Goal: Task Accomplishment & Management: Complete application form

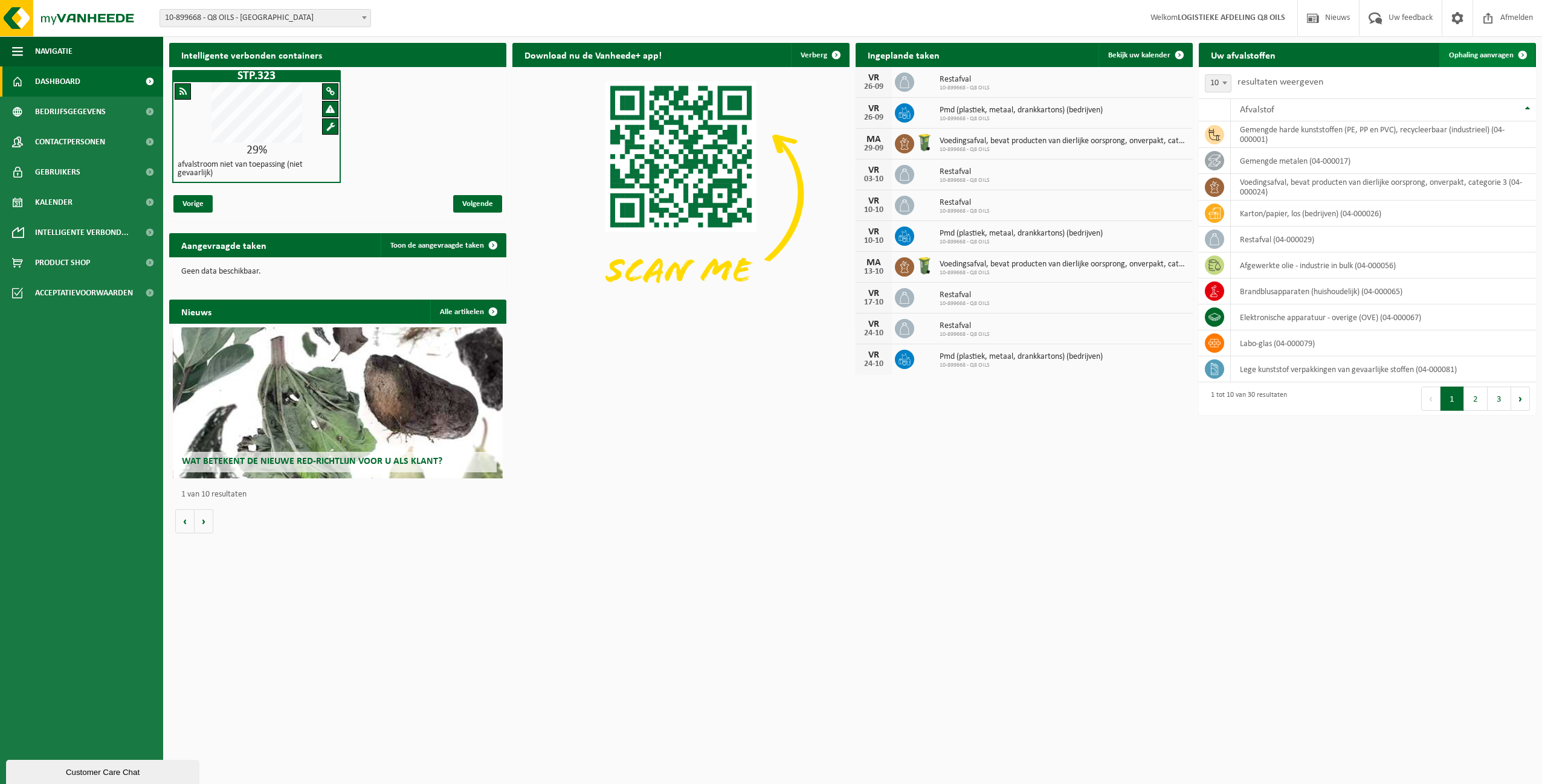
click at [1468, 54] on span "Ophaling aanvragen" at bounding box center [1481, 55] width 65 height 8
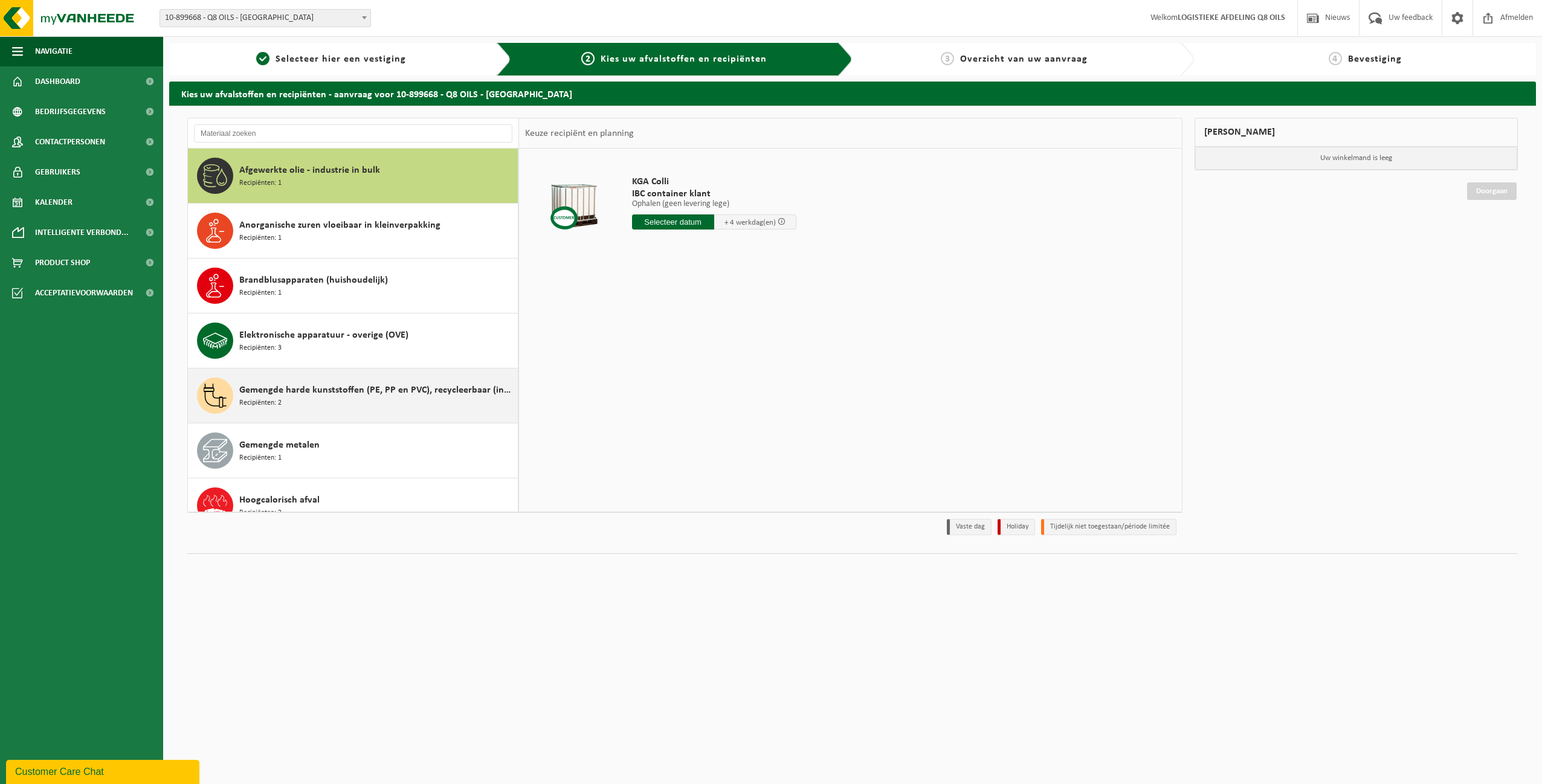
click at [301, 401] on div "Gemengde harde kunststoffen (PE, PP en PVC), recycleerbaar (industrieel) Recipi…" at bounding box center [377, 396] width 276 height 36
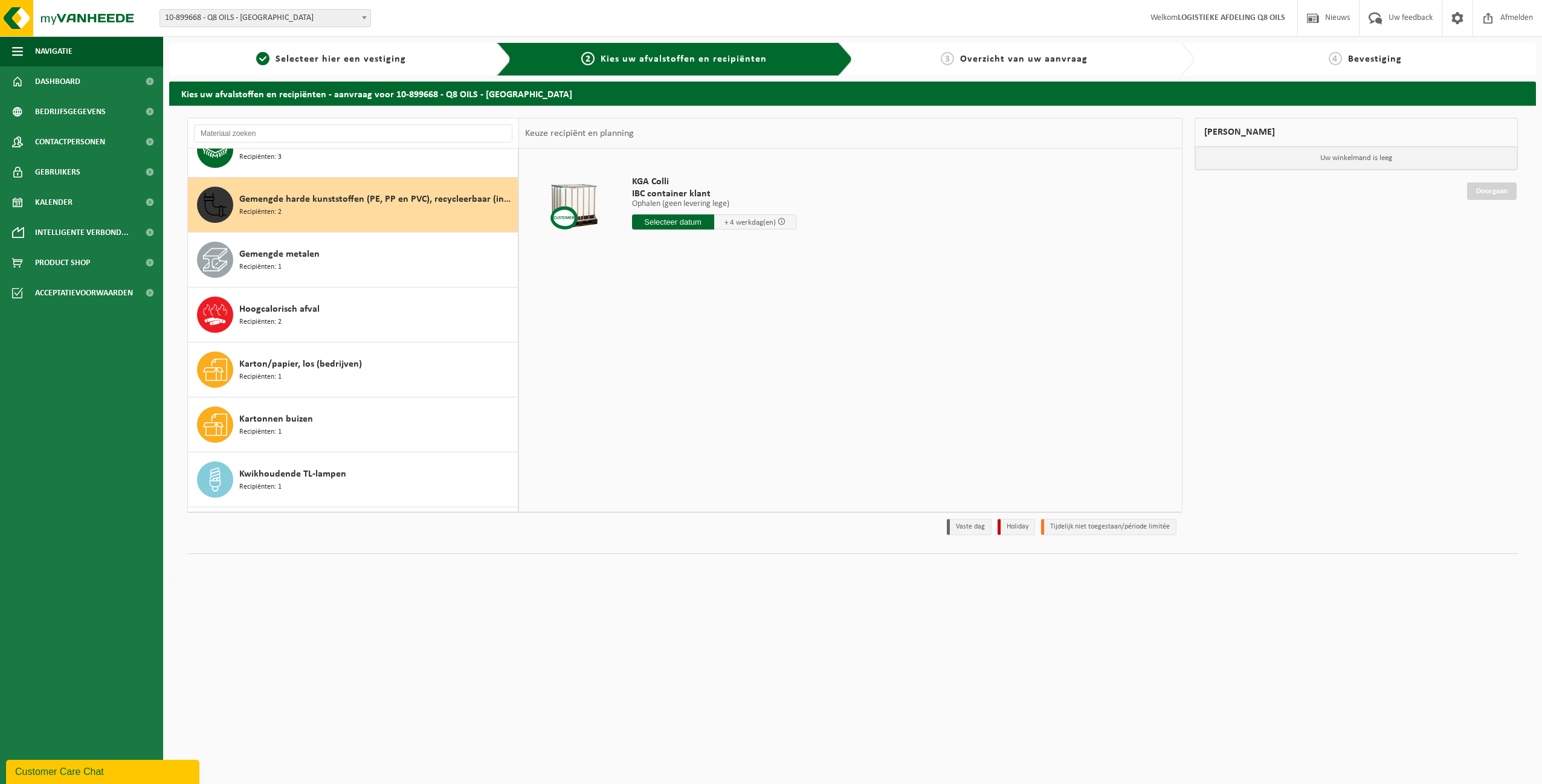
scroll to position [220, 0]
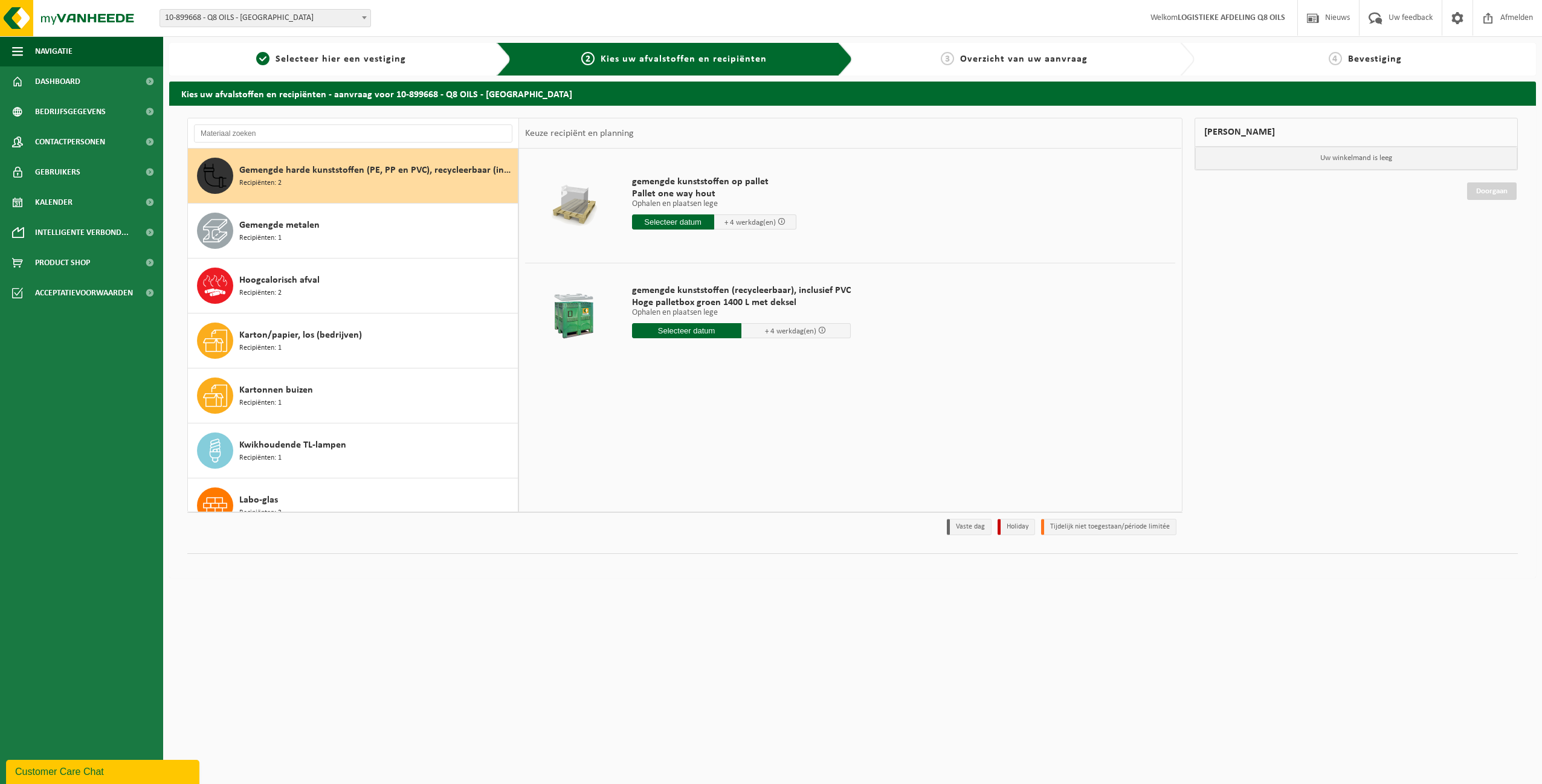
click at [683, 330] on input "text" at bounding box center [686, 331] width 109 height 15
click at [769, 360] on icon at bounding box center [770, 358] width 19 height 19
click at [643, 357] on icon at bounding box center [645, 358] width 19 height 19
click at [260, 346] on span "Recipiënten: 1" at bounding box center [260, 348] width 42 height 11
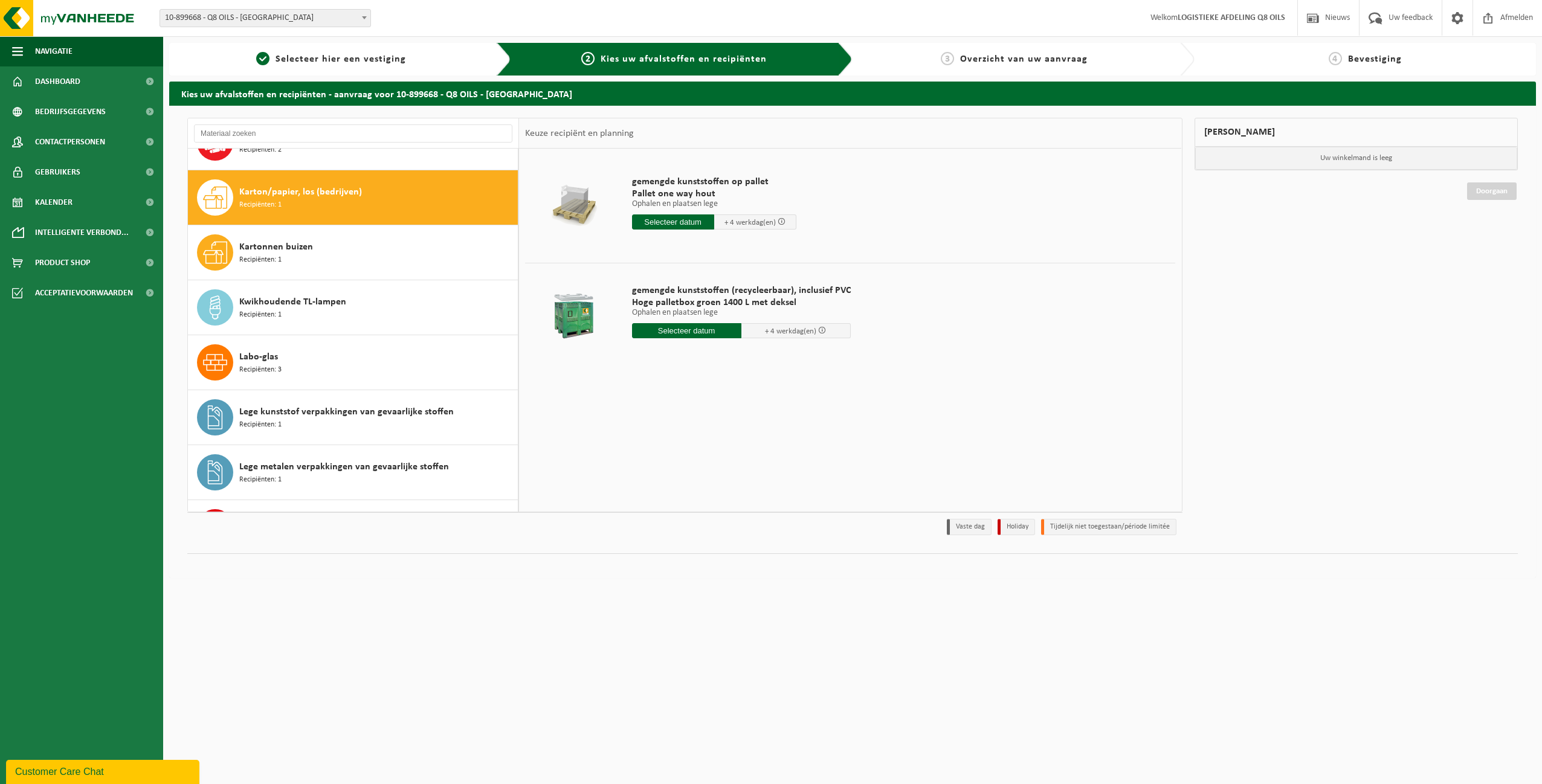
scroll to position [385, 0]
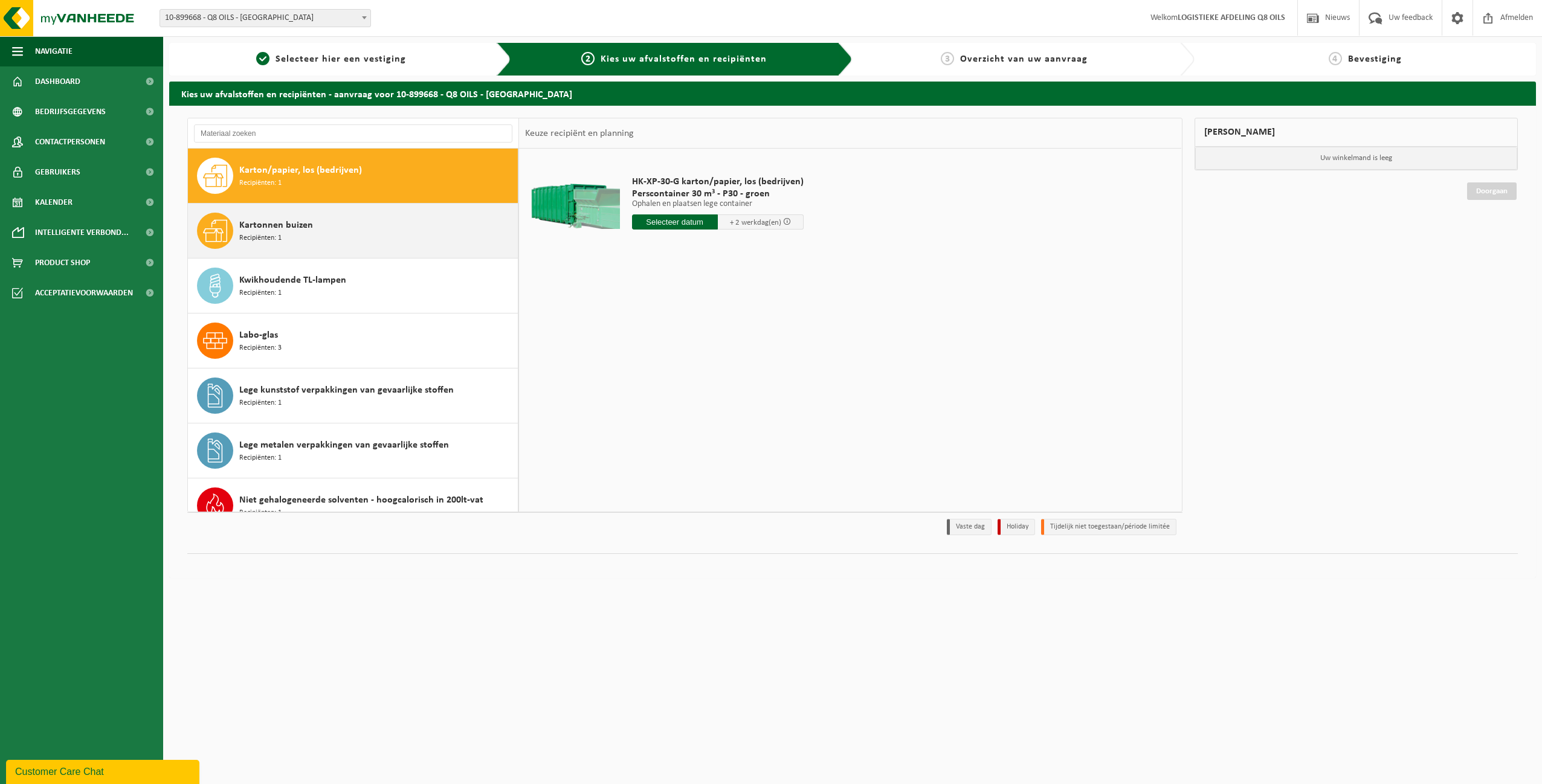
click at [270, 243] on div "Kartonnen buizen Recipiënten: 1" at bounding box center [377, 231] width 276 height 36
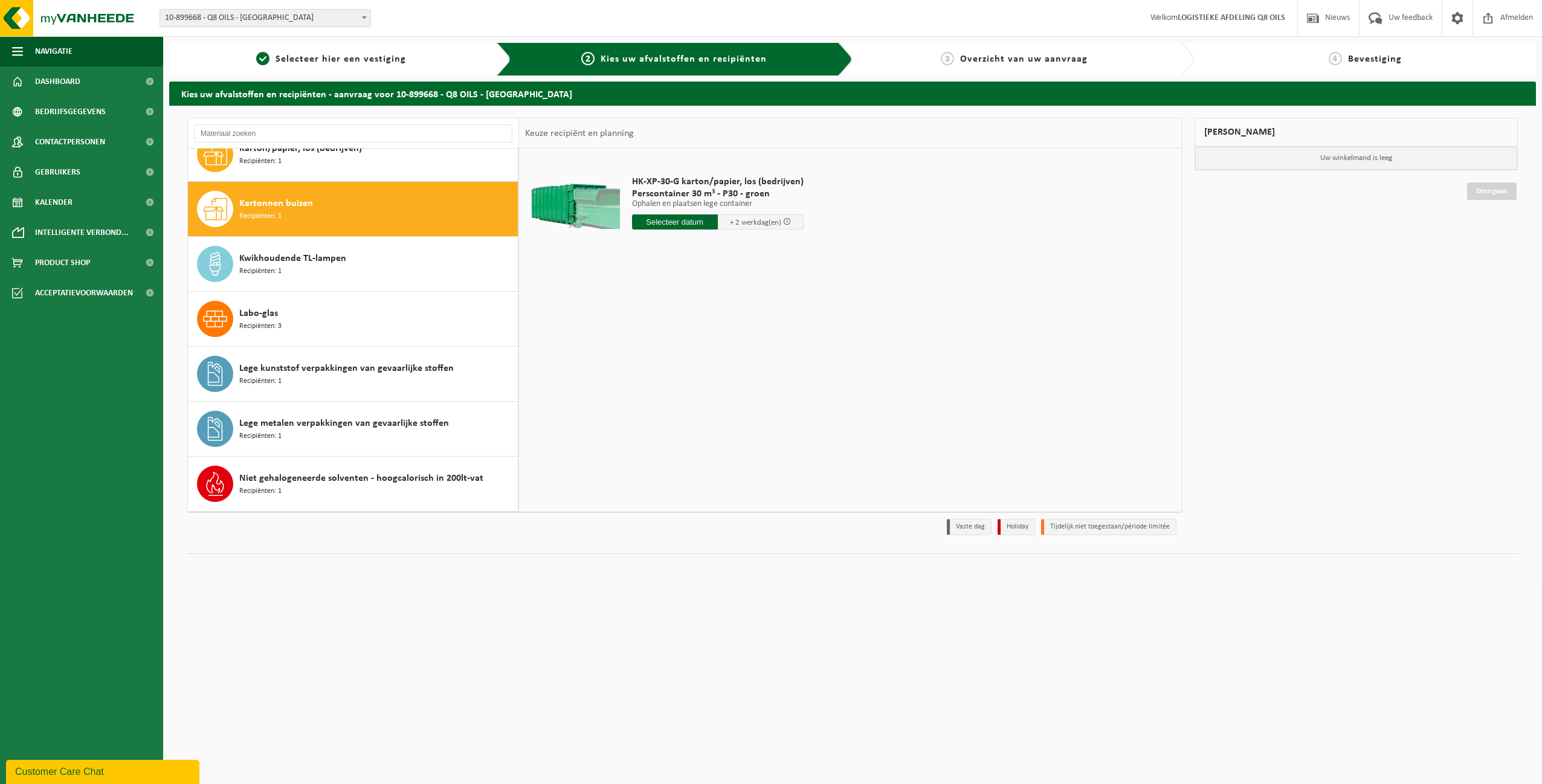
scroll to position [440, 0]
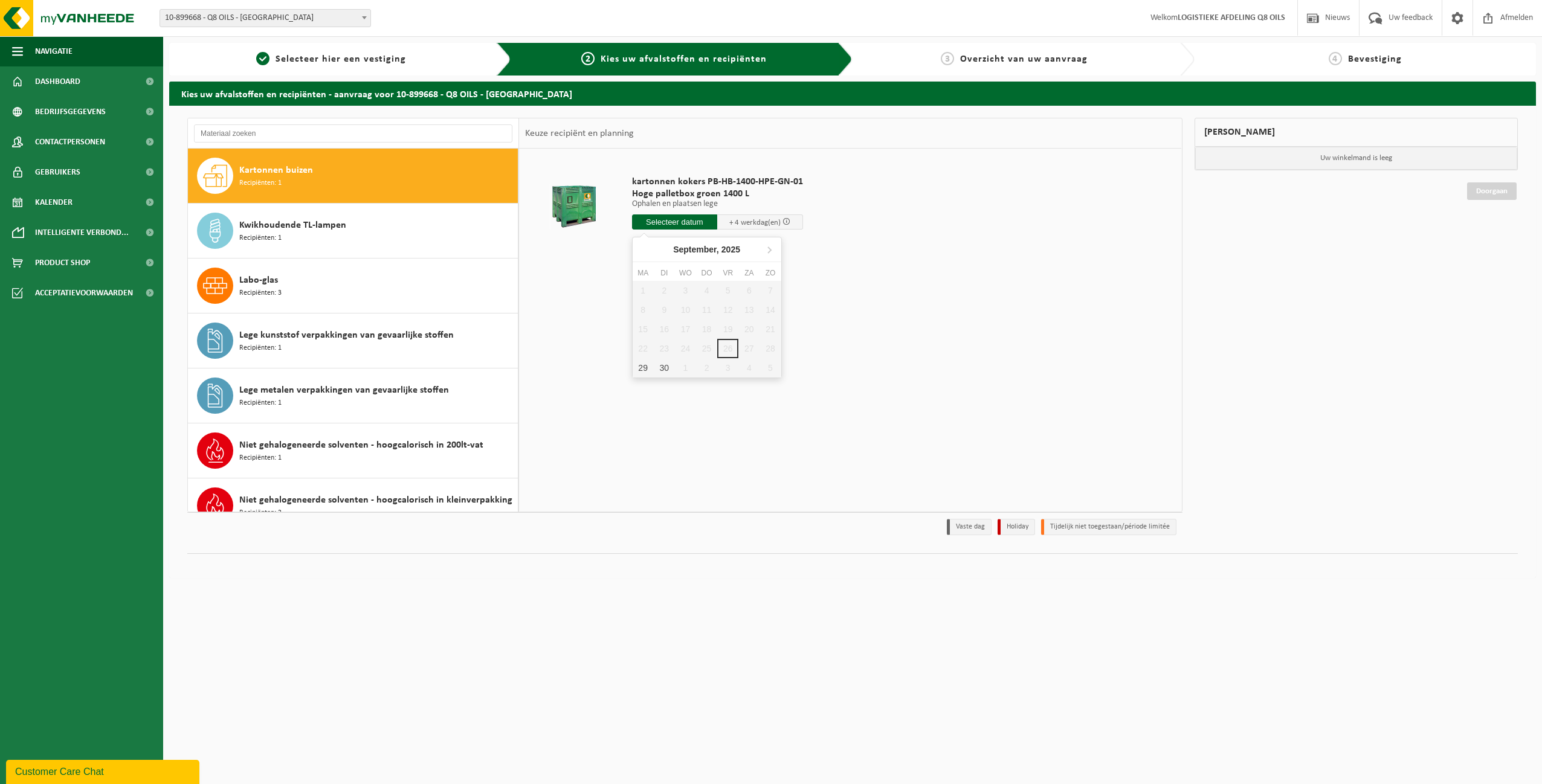
click at [668, 222] on input "text" at bounding box center [674, 222] width 86 height 15
click at [664, 370] on div "30" at bounding box center [665, 368] width 21 height 19
type input "Van 2025-09-30"
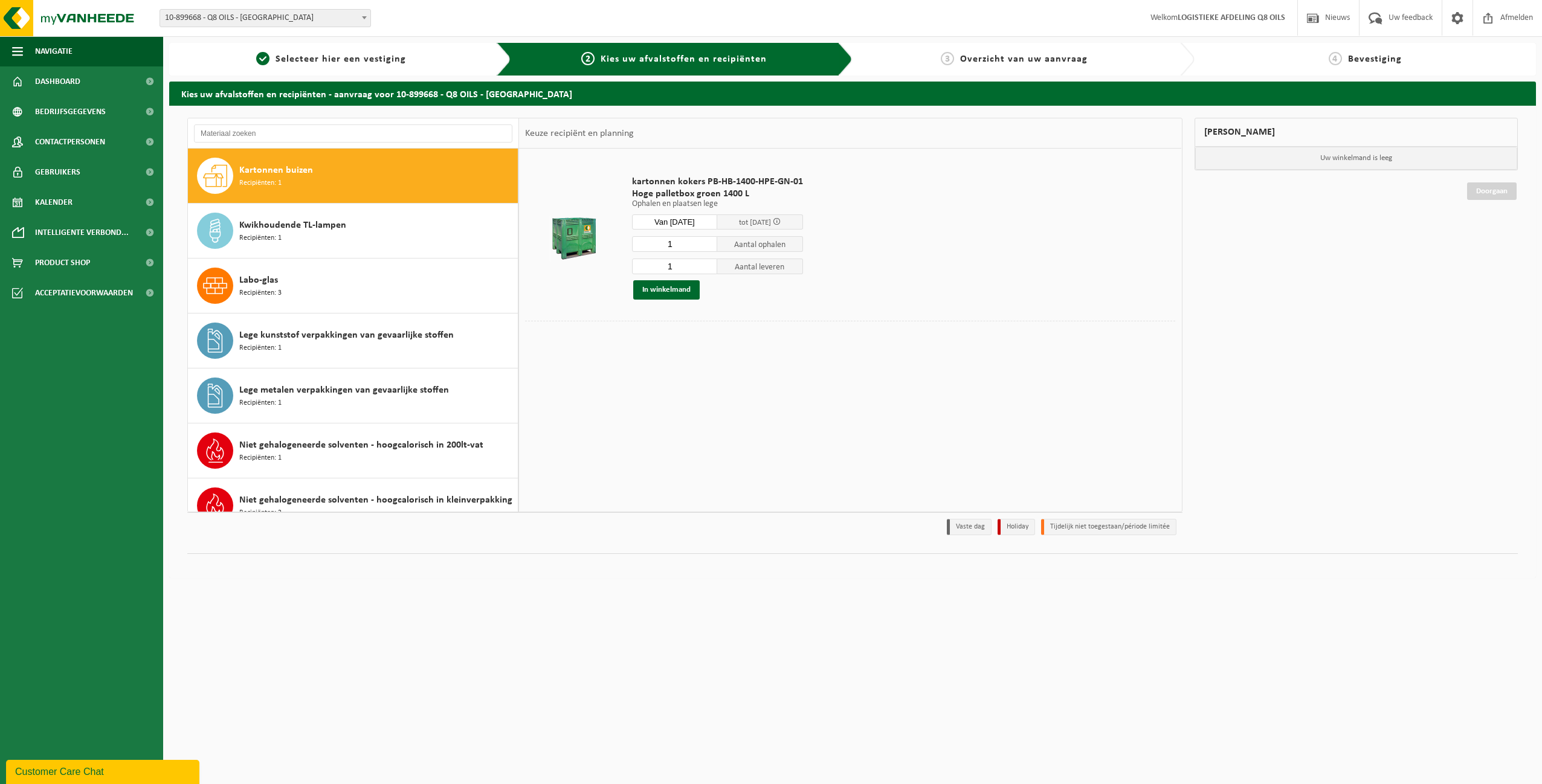
drag, startPoint x: 681, startPoint y: 241, endPoint x: 616, endPoint y: 246, distance: 65.2
click at [616, 246] on tr "kartonnen kokers PB-HB-1400-HPE-GN-01 Hoge palletbox groen 1400 L Ophalen en pl…" at bounding box center [850, 237] width 650 height 166
type input "3"
drag, startPoint x: 676, startPoint y: 266, endPoint x: 611, endPoint y: 267, distance: 65.0
click at [611, 267] on tr "kartonnen kokers PB-HB-1400-HPE-GN-01 Hoge palletbox groen 1400 L Ophalen en pl…" at bounding box center [850, 237] width 650 height 166
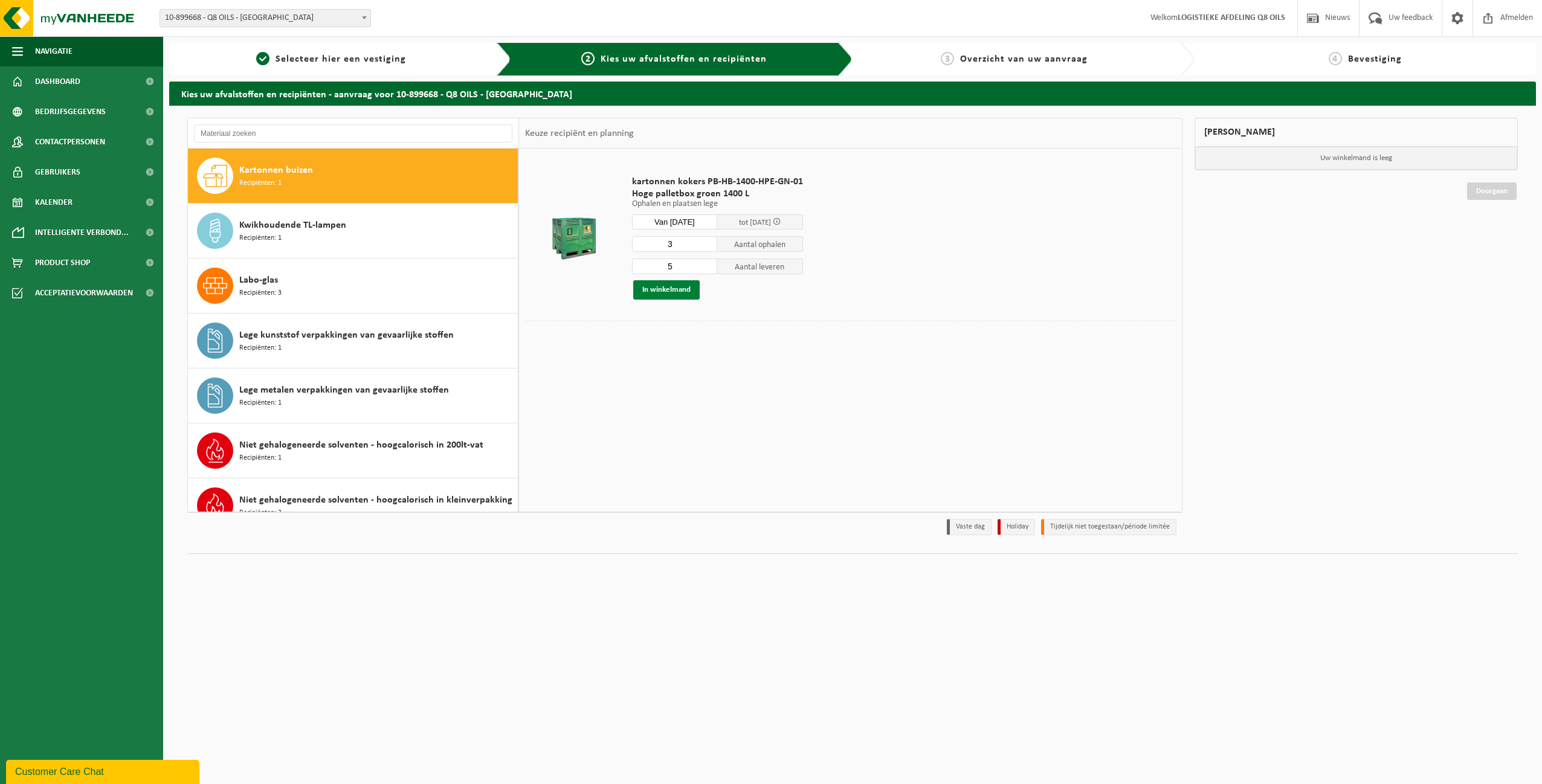
type input "5"
click at [665, 288] on button "In winkelmand" at bounding box center [667, 290] width 67 height 19
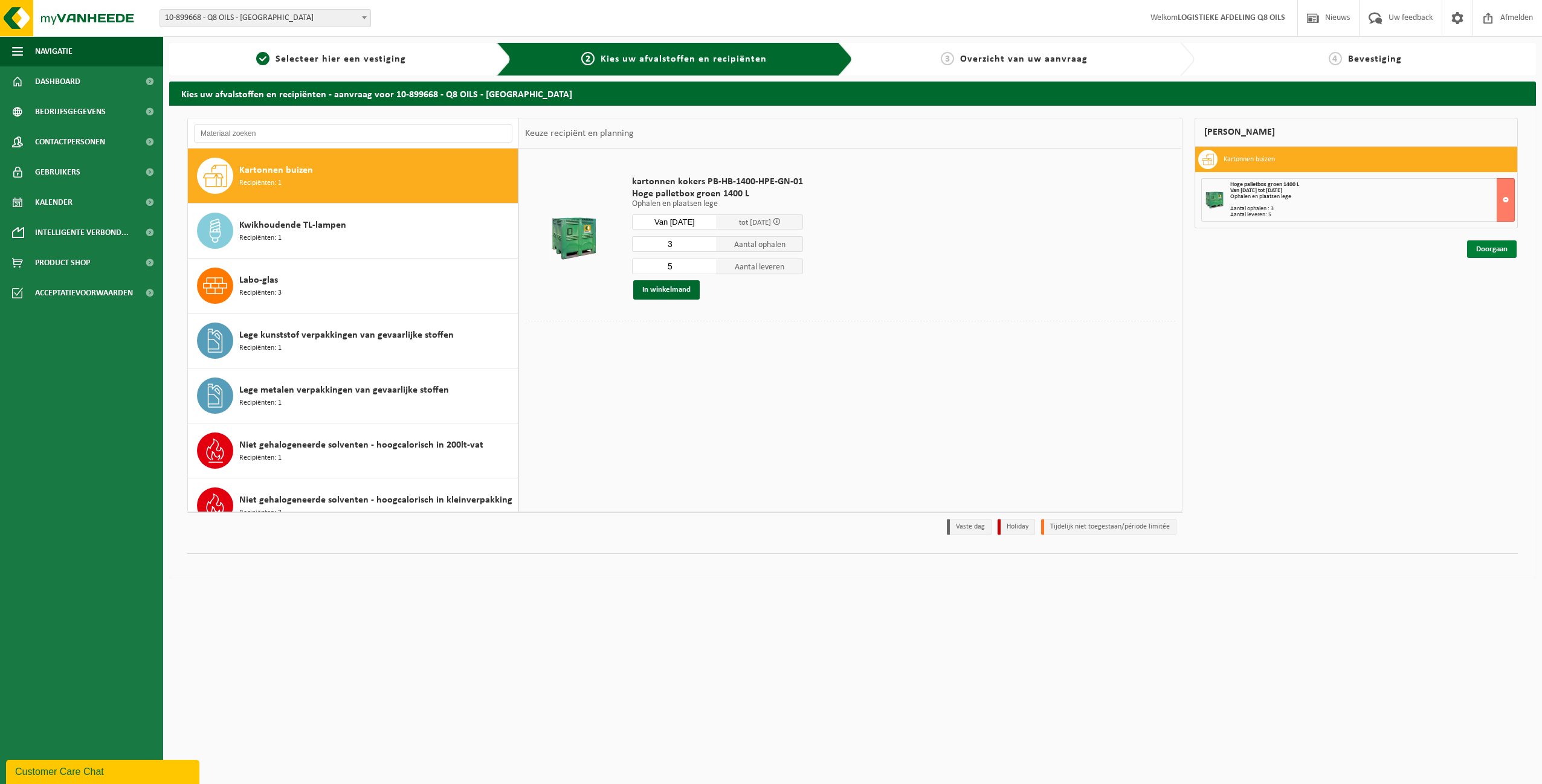
click at [1491, 249] on link "Doorgaan" at bounding box center [1492, 249] width 49 height 17
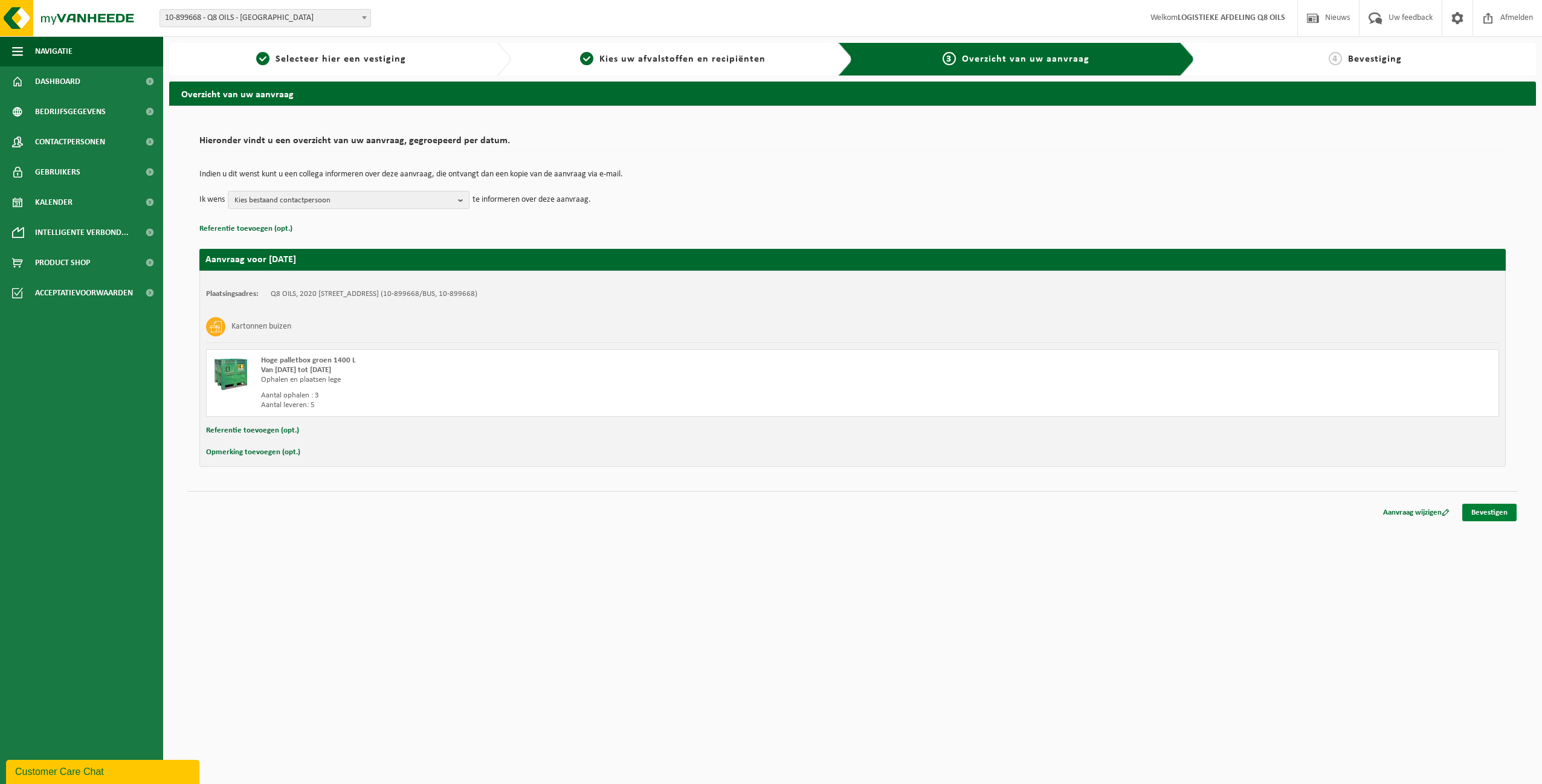
click at [1491, 511] on link "Bevestigen" at bounding box center [1490, 512] width 54 height 17
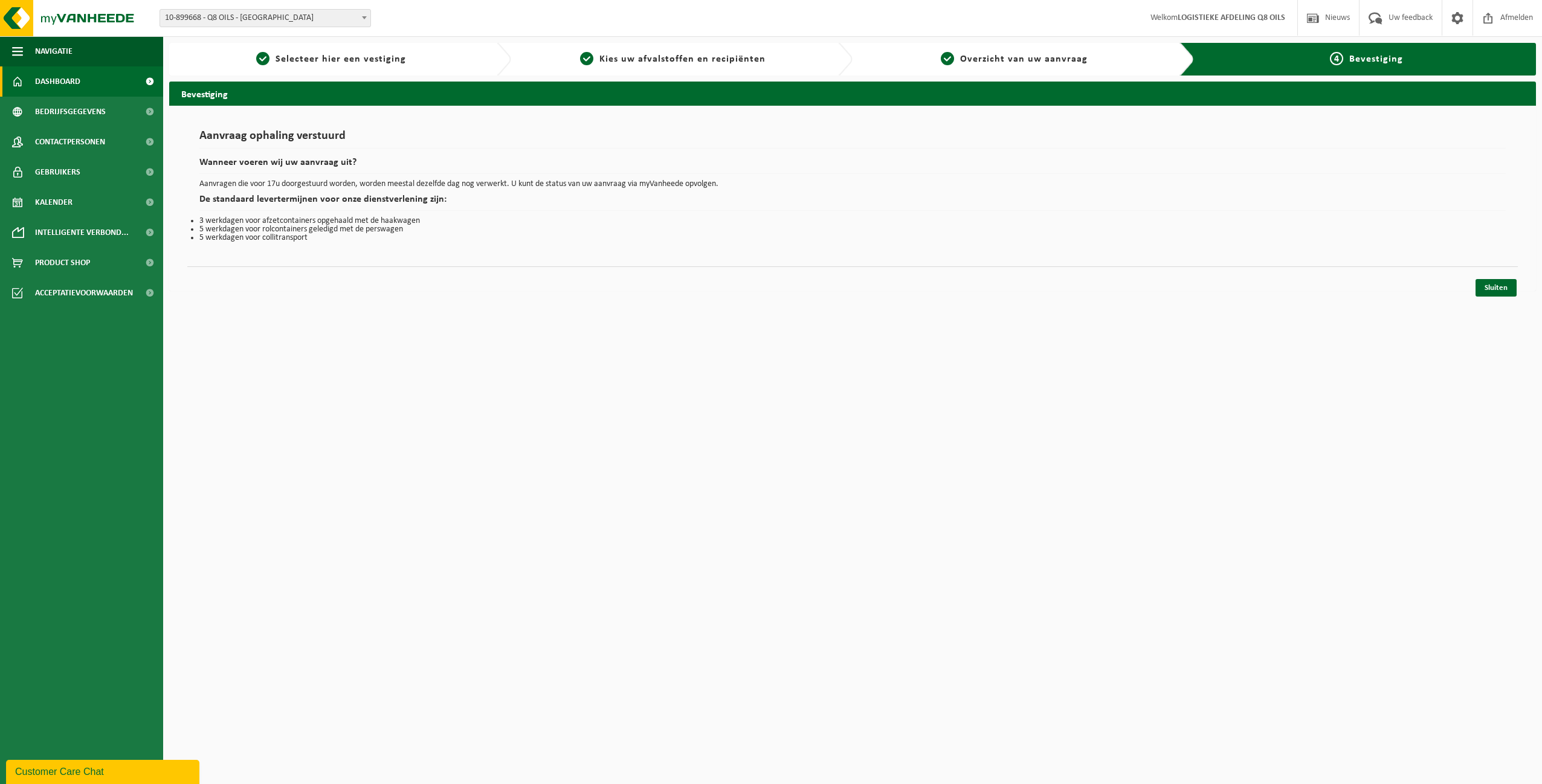
click at [77, 83] on span "Dashboard" at bounding box center [57, 81] width 45 height 30
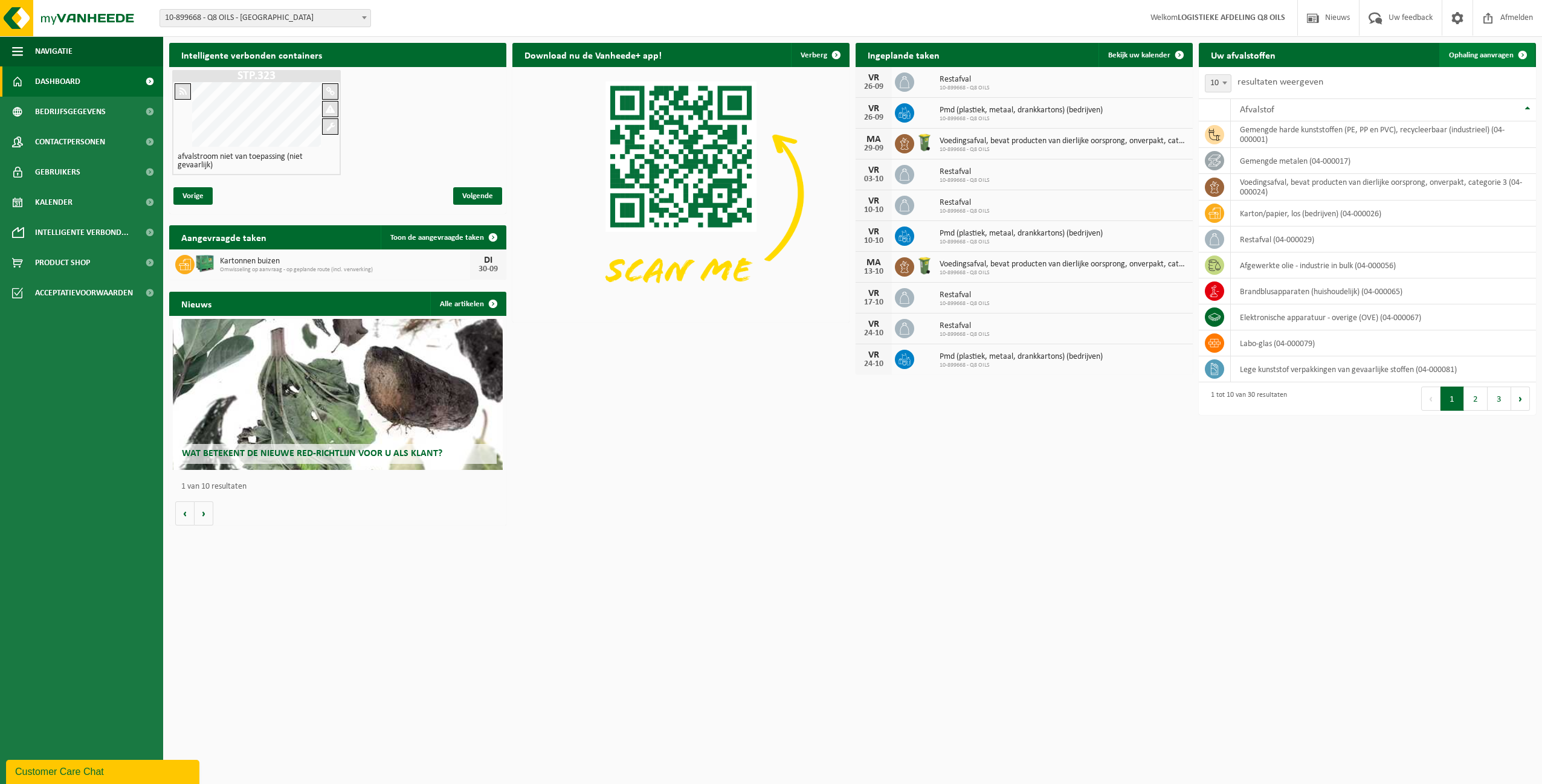
click at [1480, 53] on span "Ophaling aanvragen" at bounding box center [1481, 55] width 65 height 8
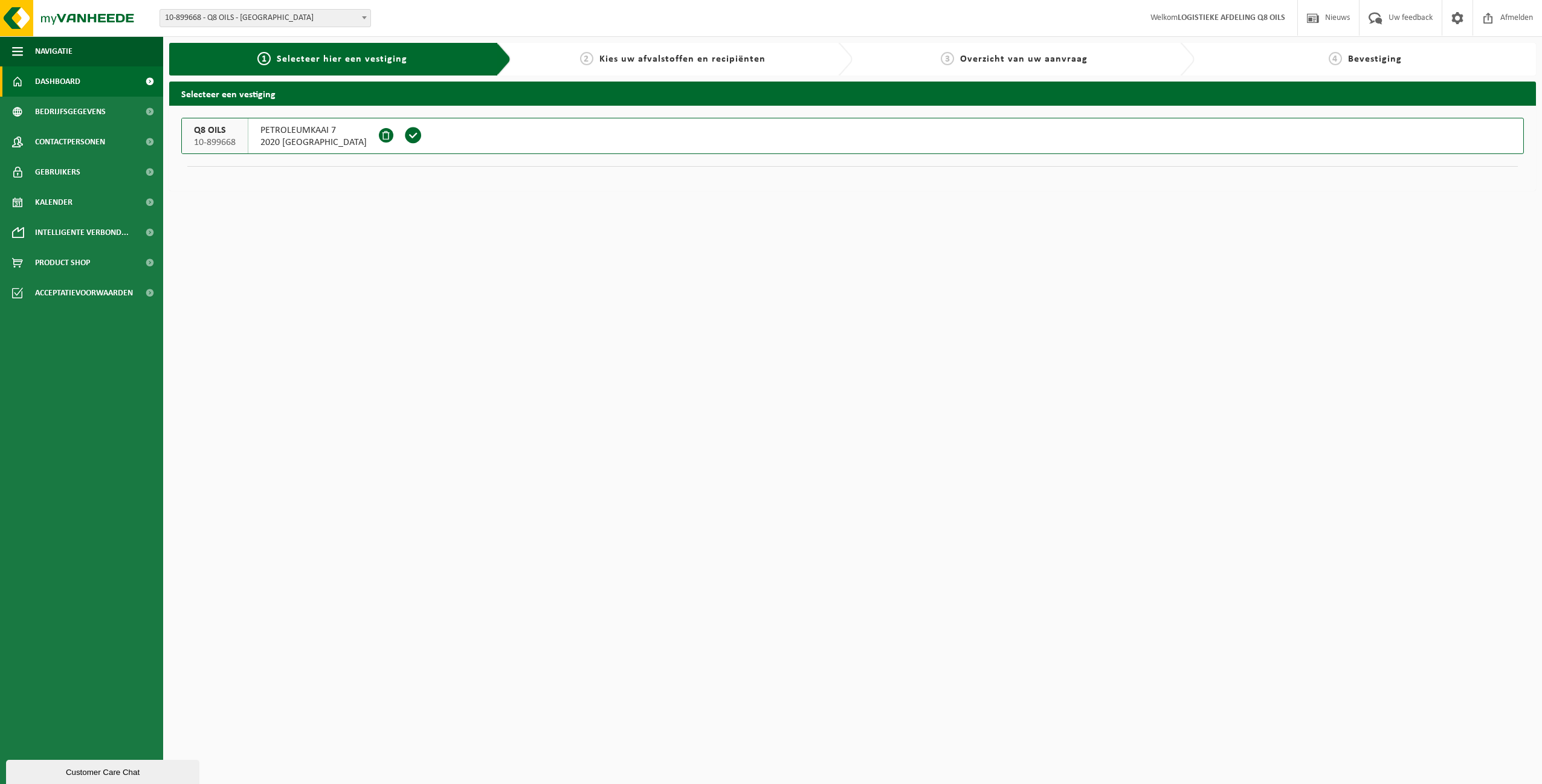
click at [56, 84] on span "Dashboard" at bounding box center [57, 81] width 45 height 30
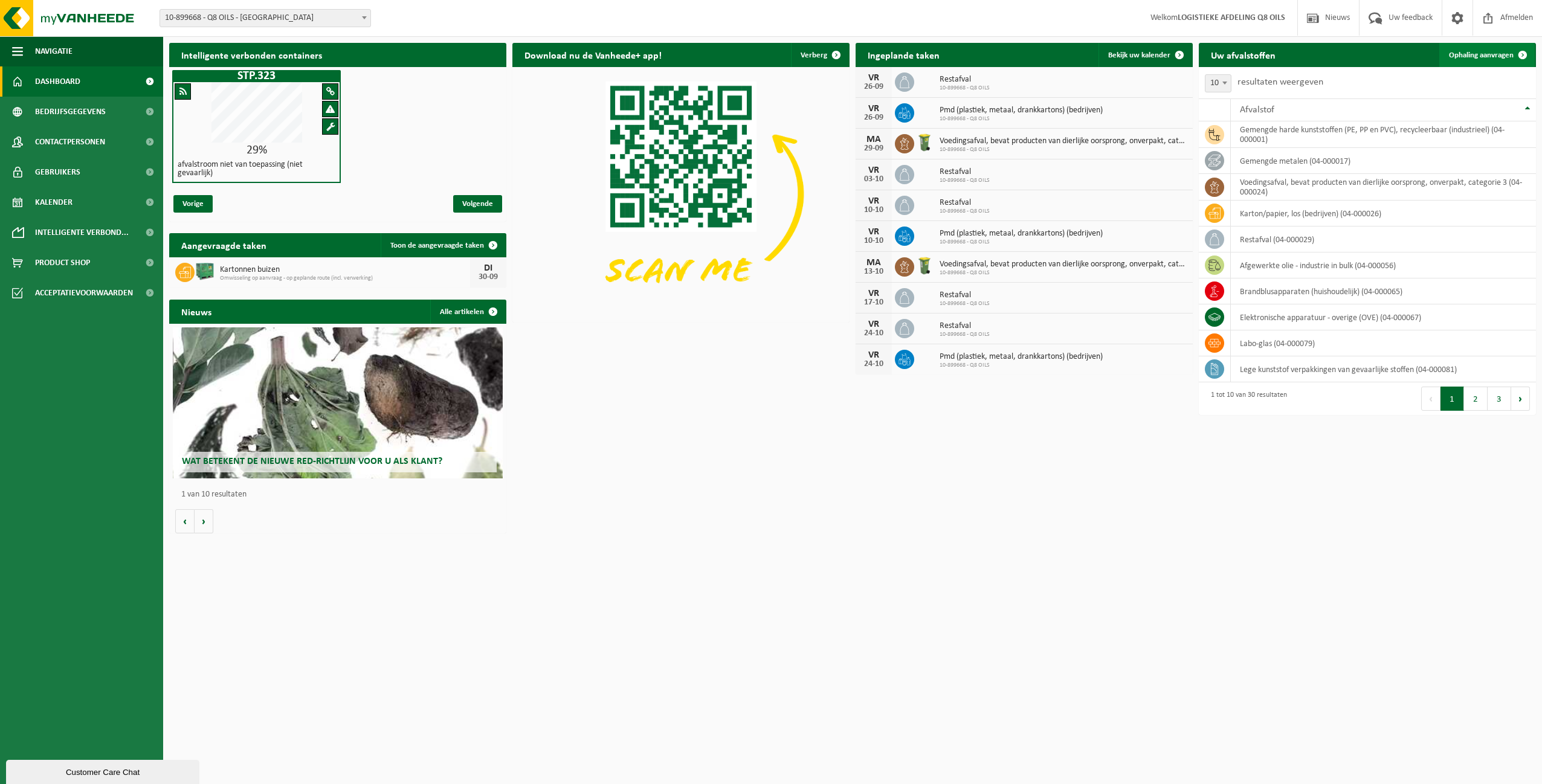
click at [1477, 53] on span "Ophaling aanvragen" at bounding box center [1481, 55] width 65 height 8
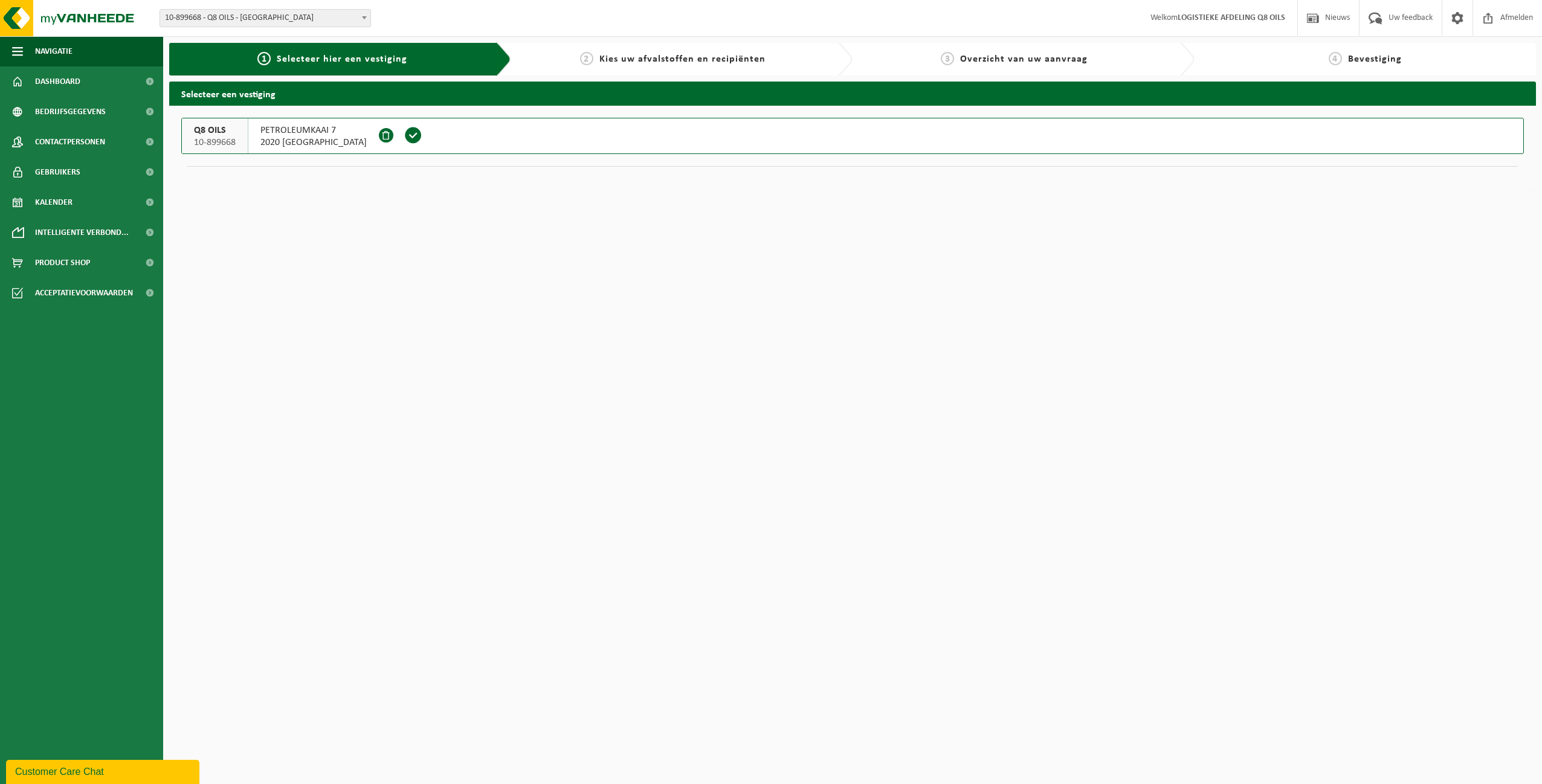
click at [302, 135] on span "PETROLEUMKAAI 7" at bounding box center [313, 130] width 106 height 12
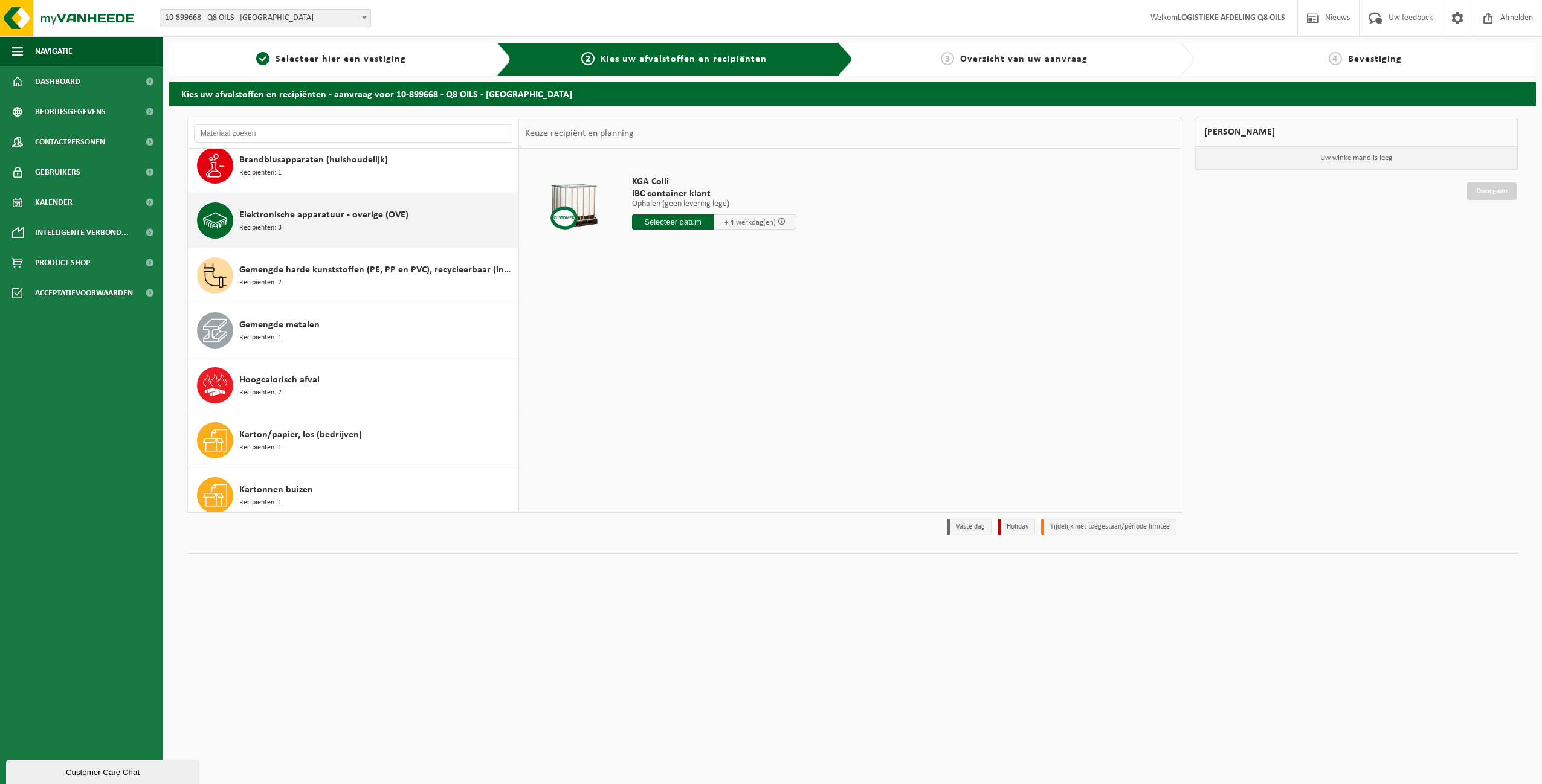
scroll to position [121, 0]
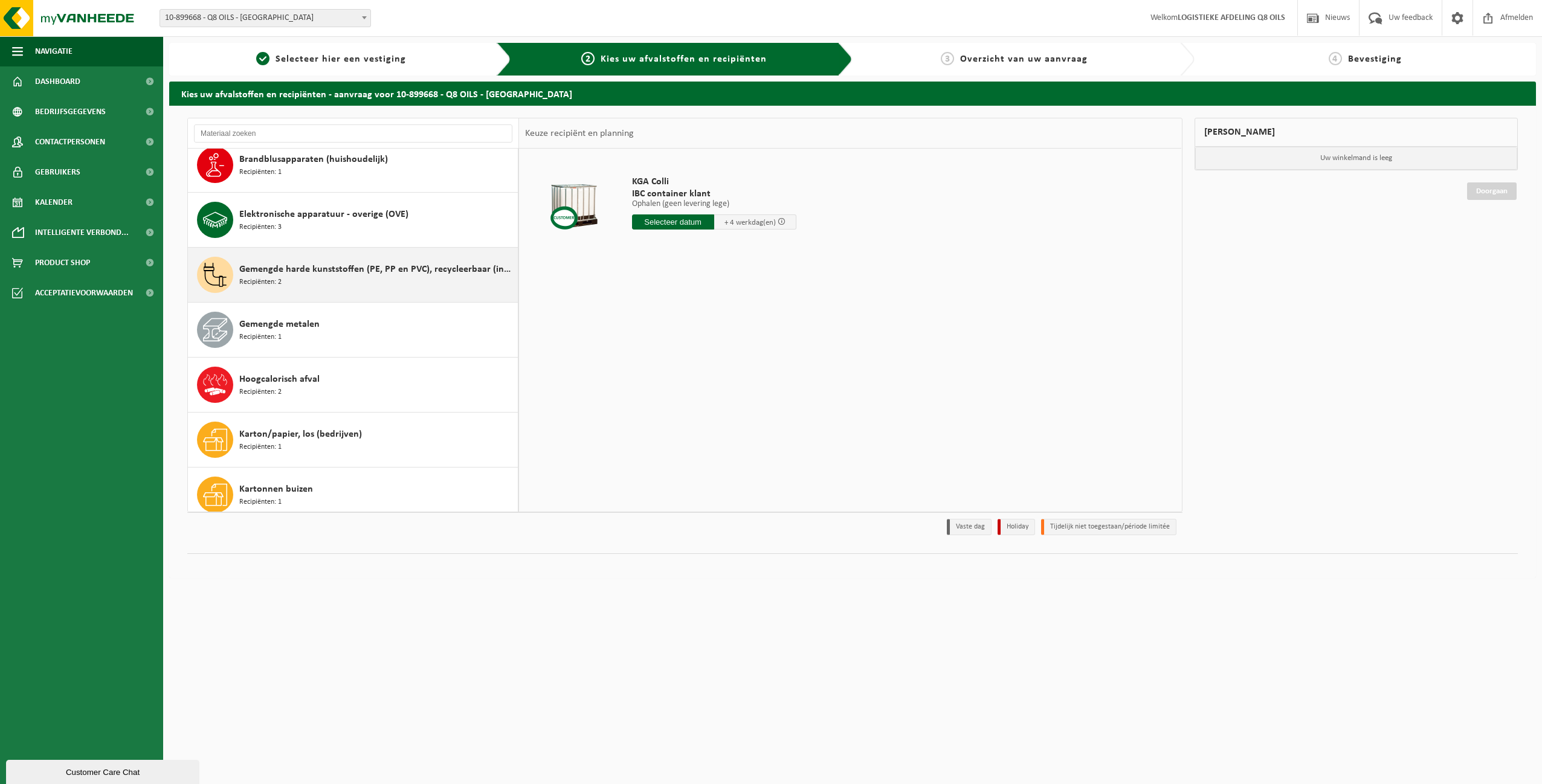
click at [287, 282] on div "Gemengde harde kunststoffen (PE, PP en PVC), recycleerbaar (industrieel) Recipi…" at bounding box center [377, 275] width 276 height 36
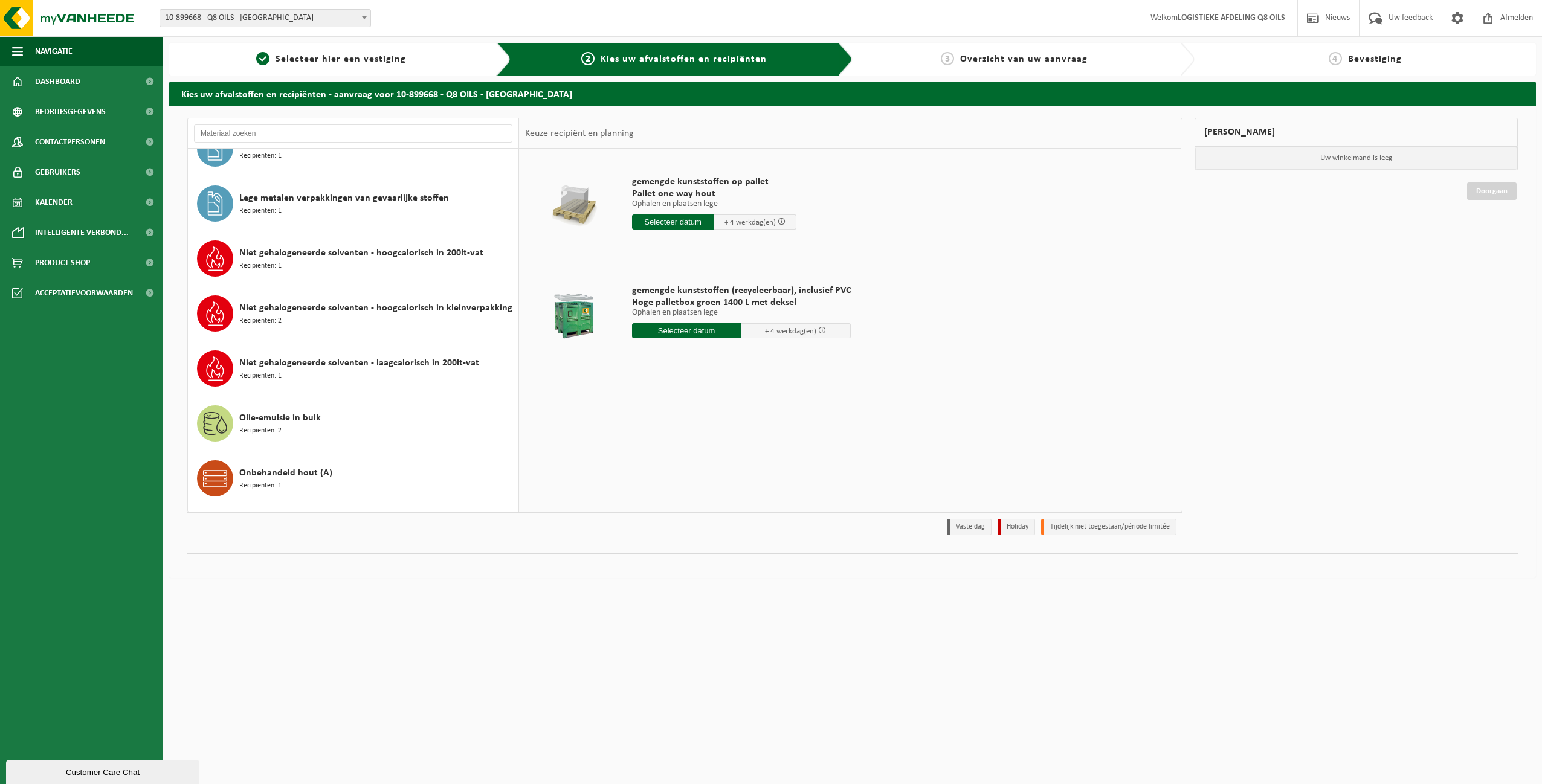
scroll to position [269, 0]
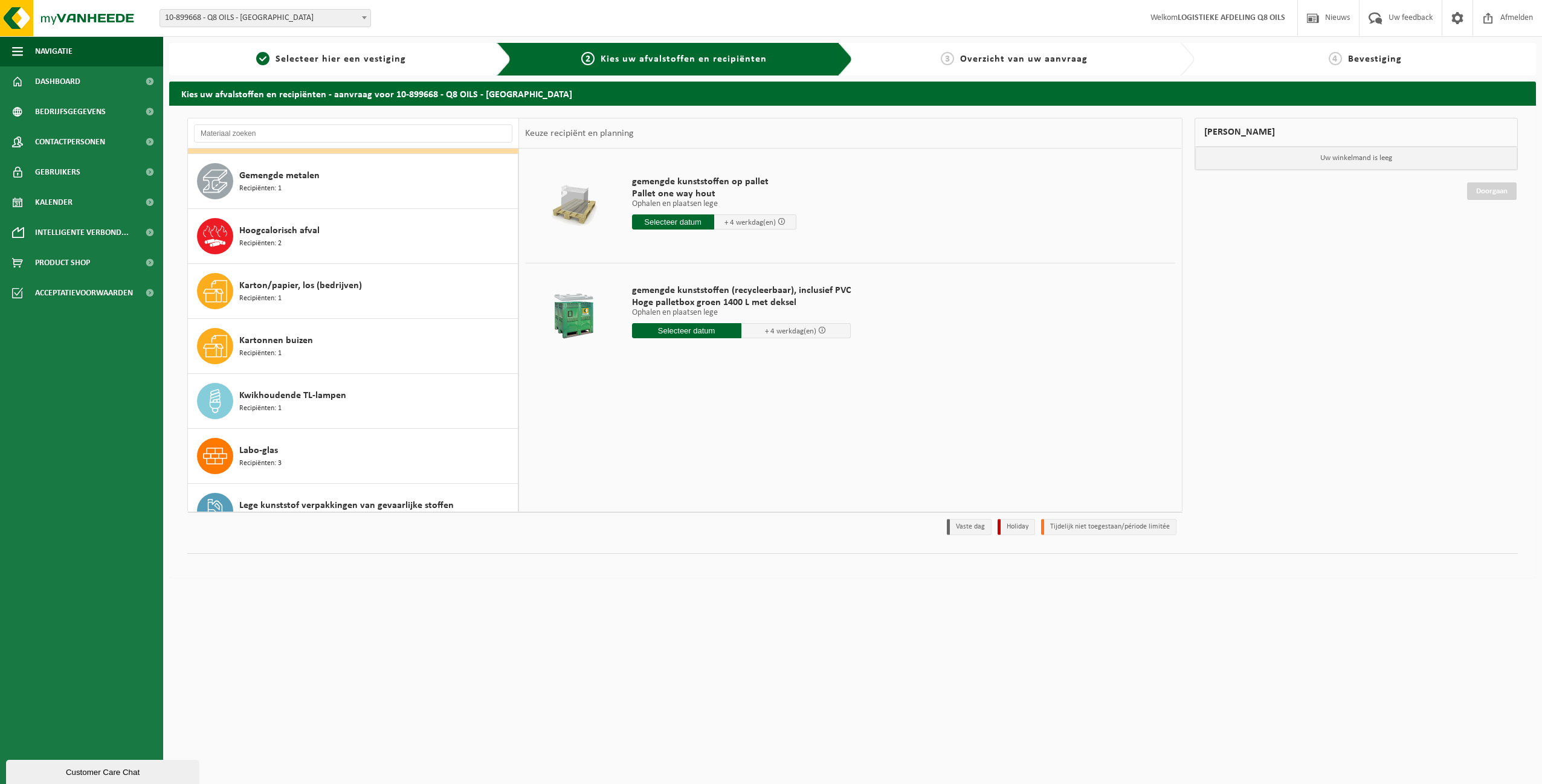
click at [673, 328] on input "text" at bounding box center [686, 331] width 109 height 15
click at [771, 355] on icon at bounding box center [770, 358] width 19 height 19
click at [729, 401] on div "3" at bounding box center [728, 399] width 21 height 19
type input "Van [DATE]"
drag, startPoint x: 700, startPoint y: 351, endPoint x: 512, endPoint y: 355, distance: 188.0
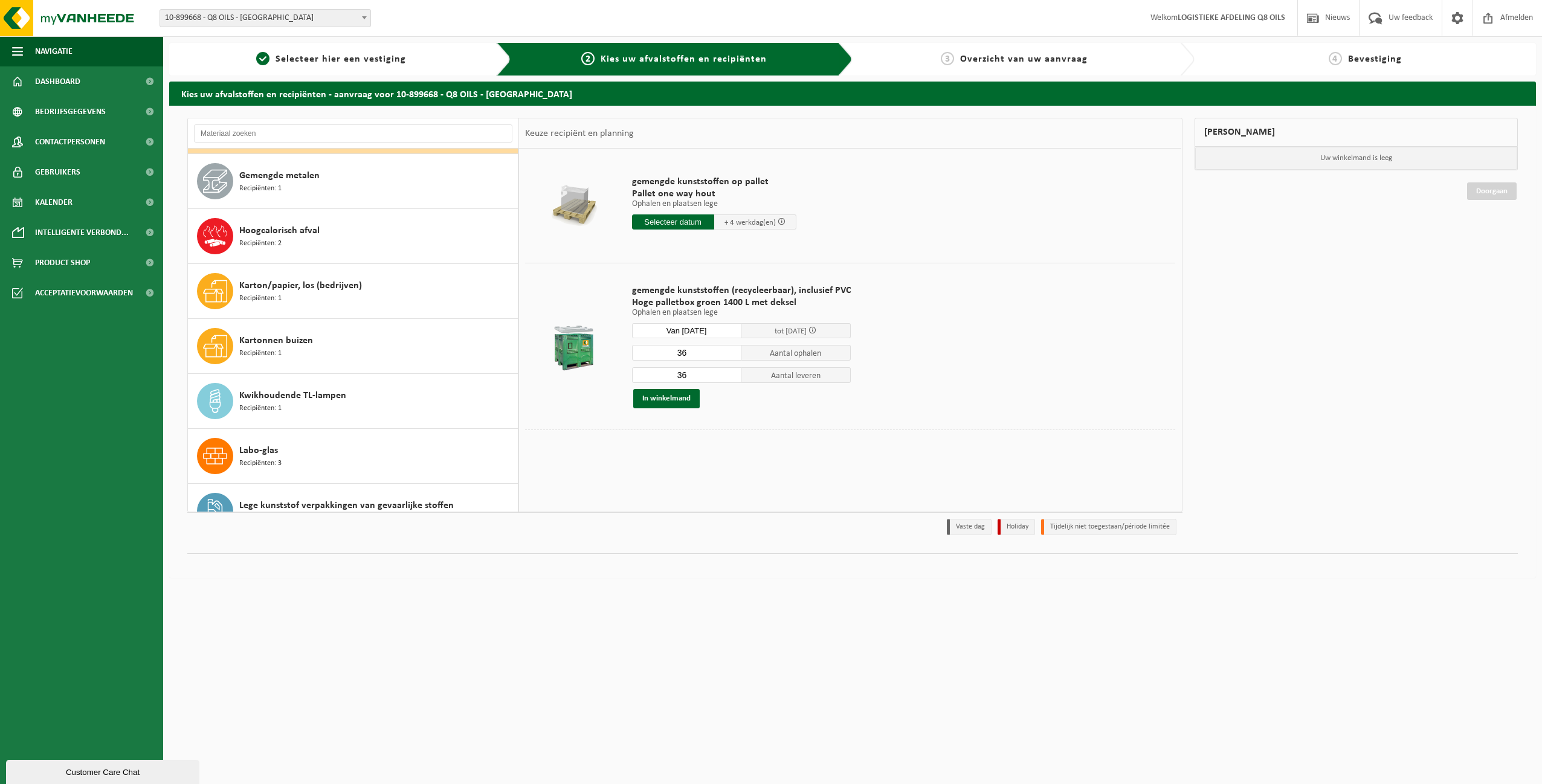
click at [522, 354] on table "gemengde kunststoffen op pallet Pallet one way hout Ophalen en plaatsen lege Op…" at bounding box center [850, 307] width 662 height 318
type input "15"
click at [690, 374] on input "36" at bounding box center [686, 375] width 109 height 16
drag, startPoint x: 690, startPoint y: 373, endPoint x: 626, endPoint y: 376, distance: 64.1
click at [626, 376] on div "gemengde kunststoffen (recycleerbaar), inclusief PVC Hoge palletbox groen 1400 …" at bounding box center [742, 346] width 231 height 148
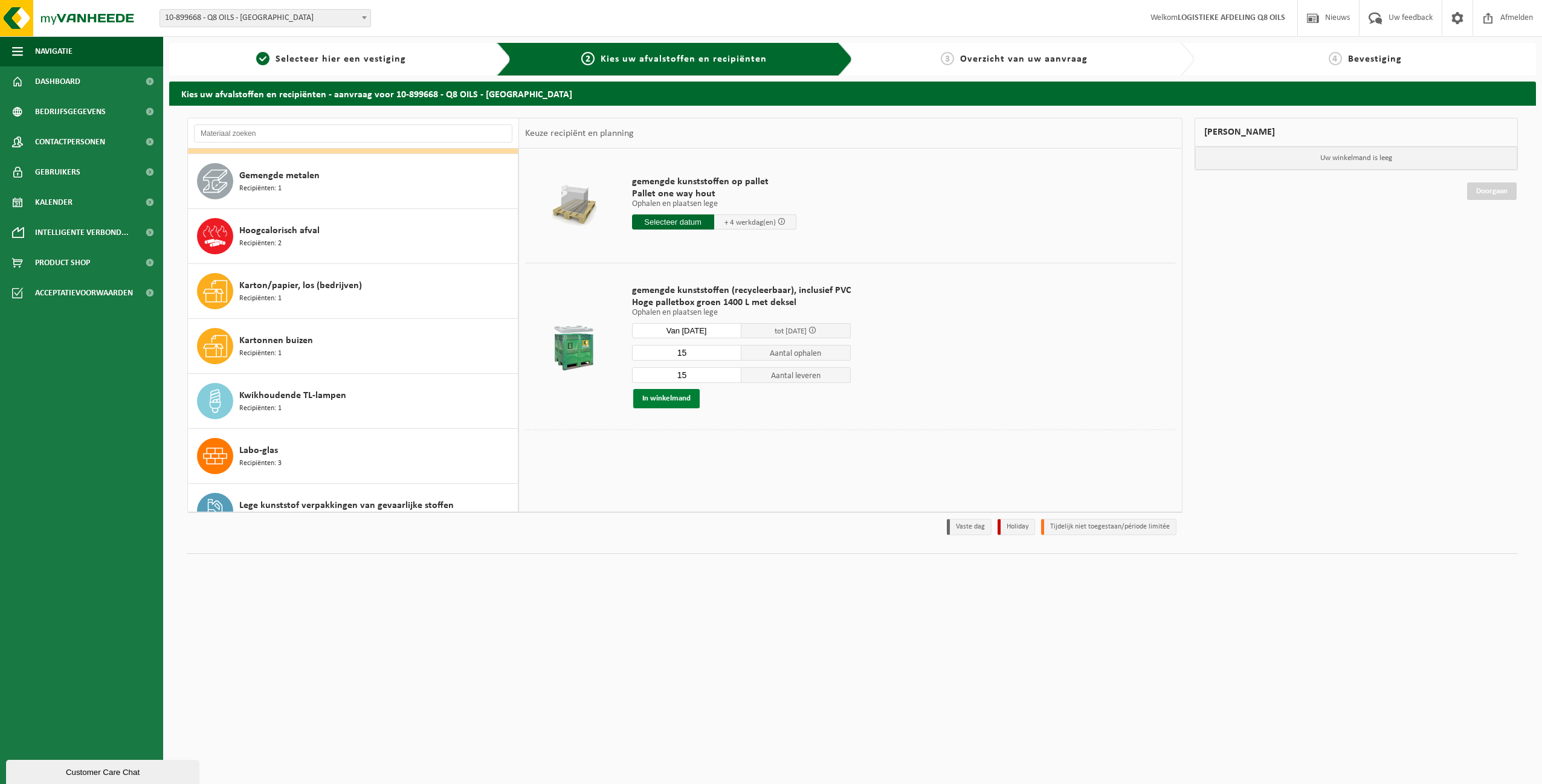
type input "15"
click at [666, 398] on button "In winkelmand" at bounding box center [667, 399] width 67 height 19
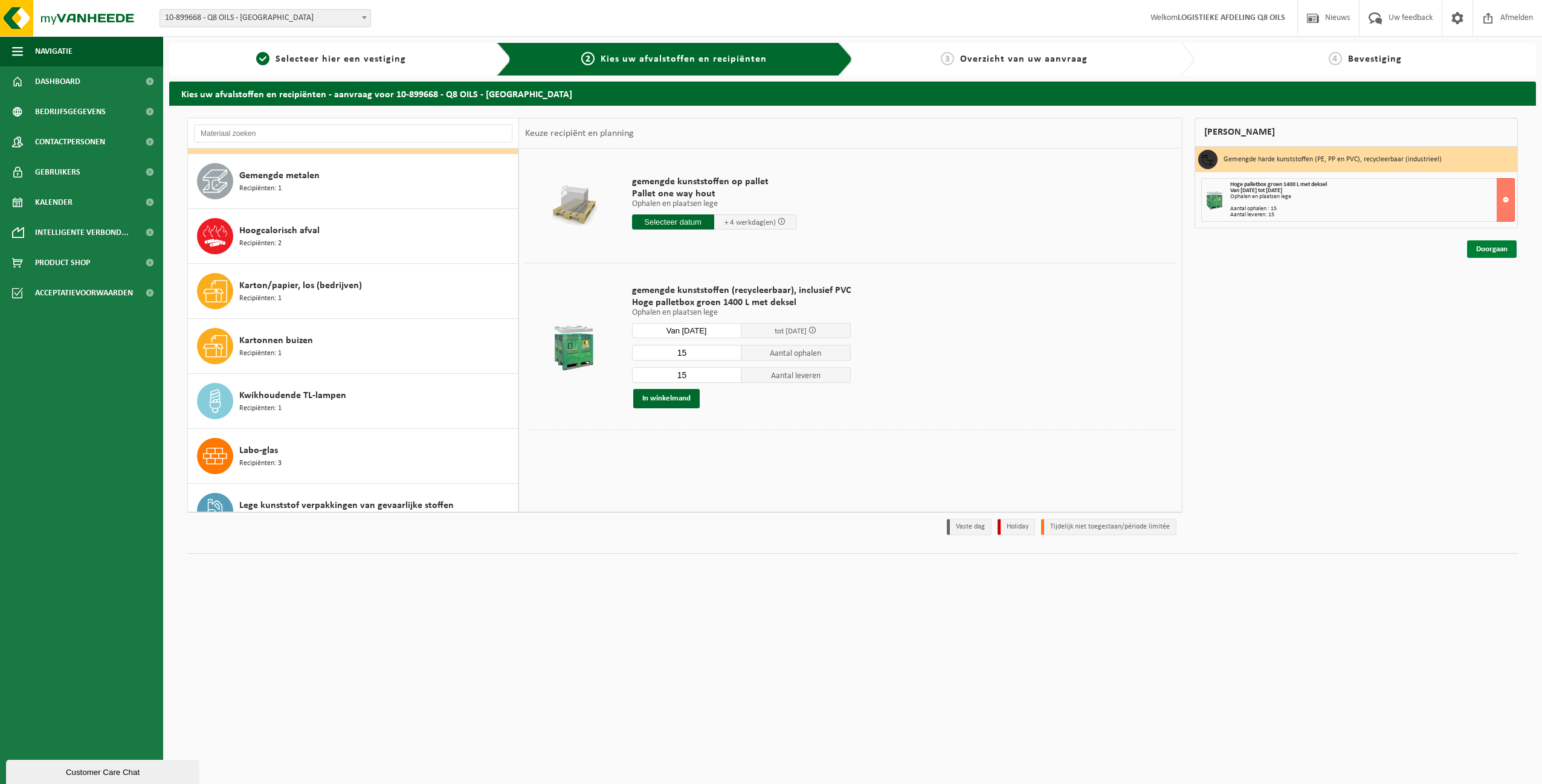
click at [1488, 245] on link "Doorgaan" at bounding box center [1492, 249] width 49 height 17
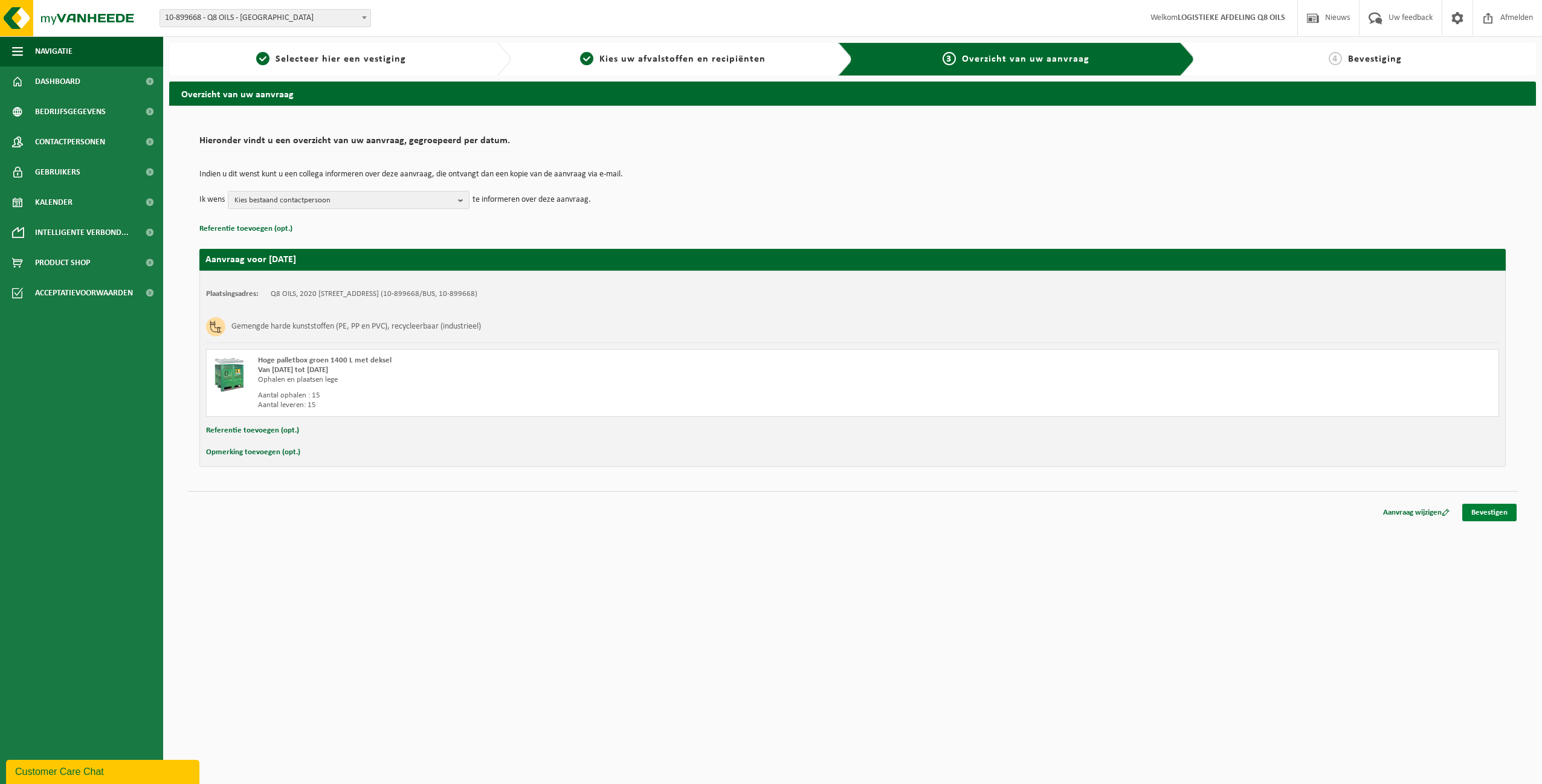
click at [1490, 509] on link "Bevestigen" at bounding box center [1490, 512] width 54 height 17
